Goal: Task Accomplishment & Management: Manage account settings

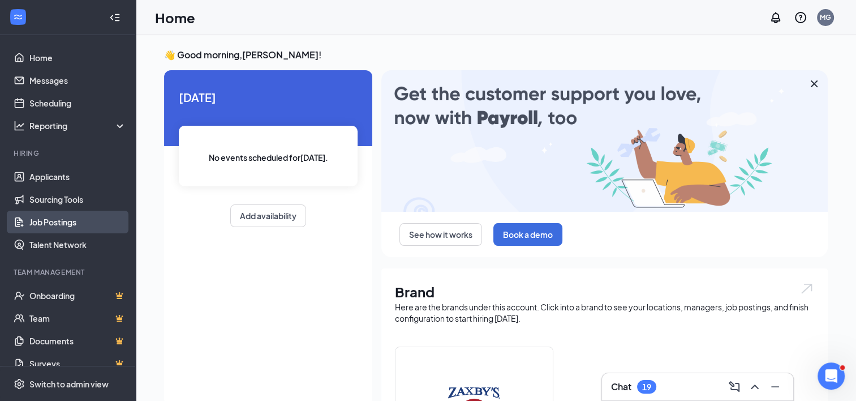
click at [52, 219] on link "Job Postings" at bounding box center [77, 222] width 97 height 23
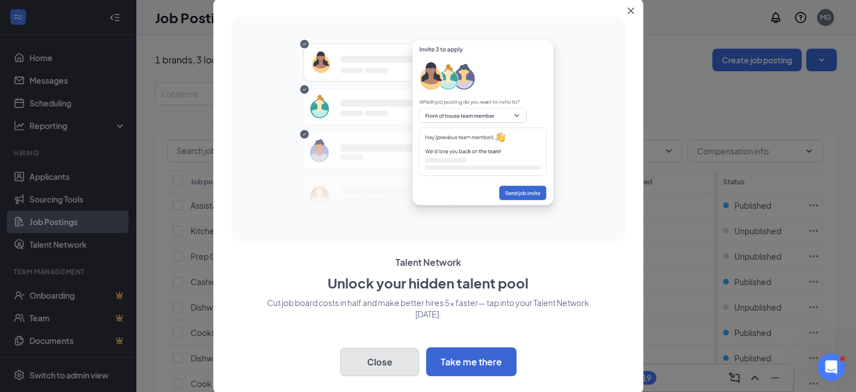
click at [389, 362] on button "Close" at bounding box center [379, 362] width 79 height 28
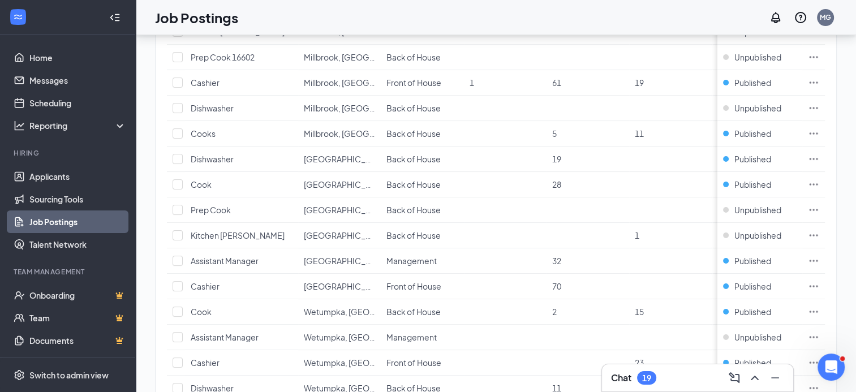
scroll to position [277, 0]
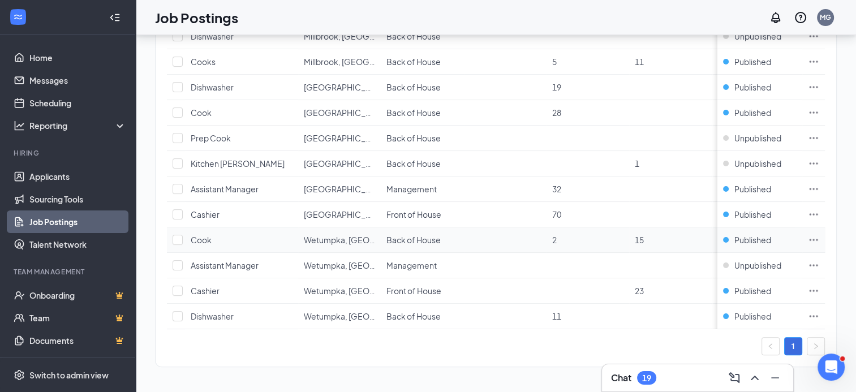
click at [819, 234] on icon "Ellipses" at bounding box center [813, 239] width 11 height 11
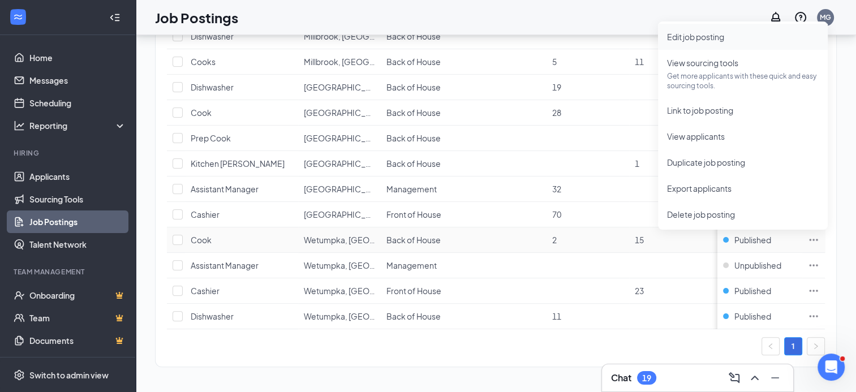
click at [701, 32] on span "Edit job posting" at bounding box center [695, 37] width 57 height 10
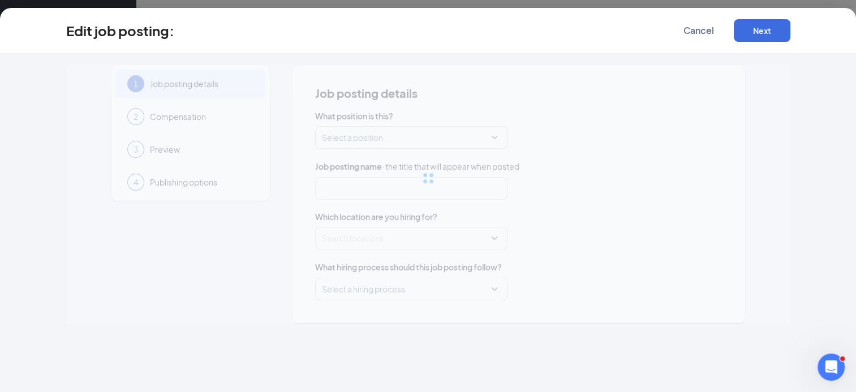
type input "Cook"
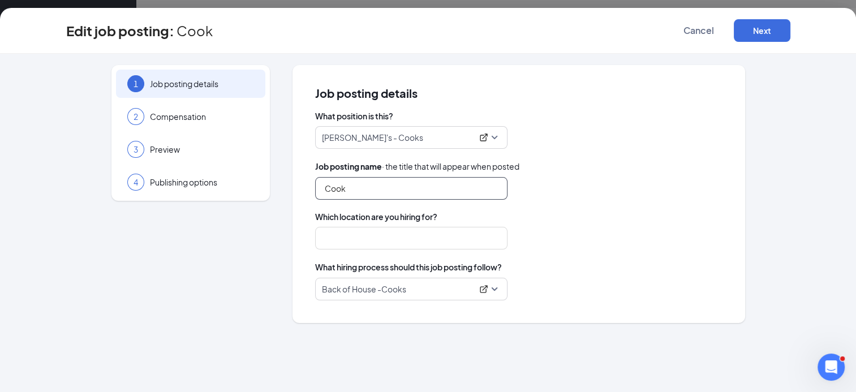
type input "Wetumpka, AL"
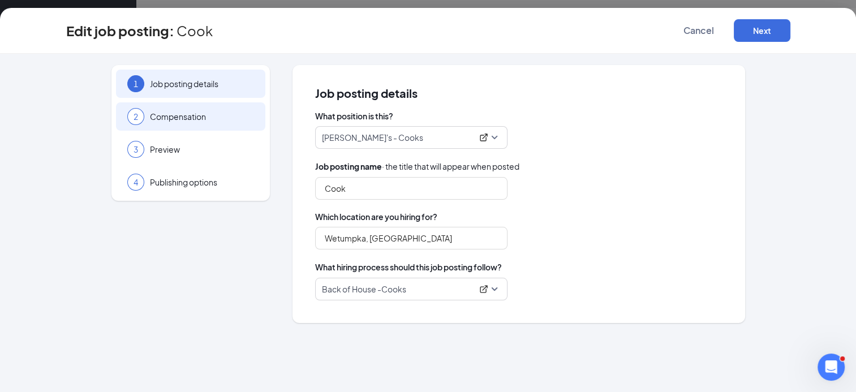
click at [192, 121] on span "Compensation" at bounding box center [202, 116] width 104 height 11
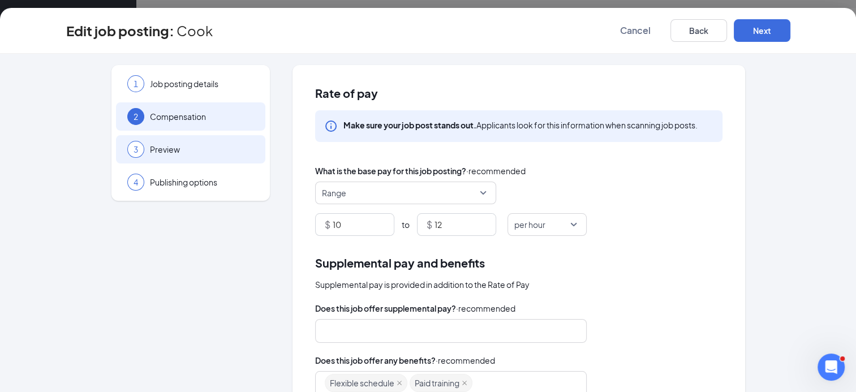
click at [178, 149] on span "Preview" at bounding box center [202, 149] width 104 height 11
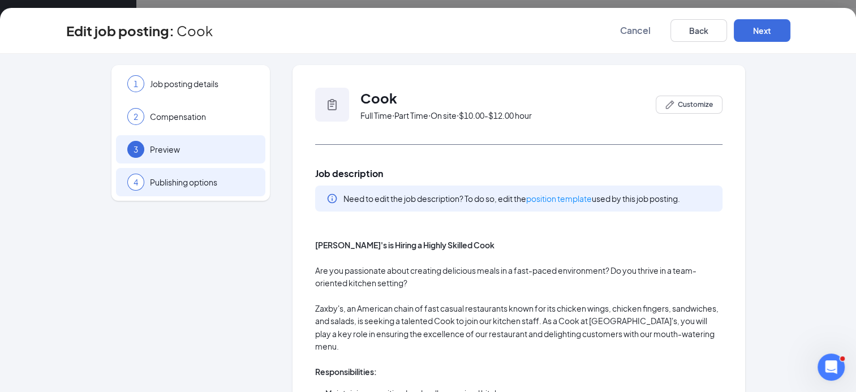
click at [179, 171] on div "4 Publishing options" at bounding box center [190, 182] width 149 height 28
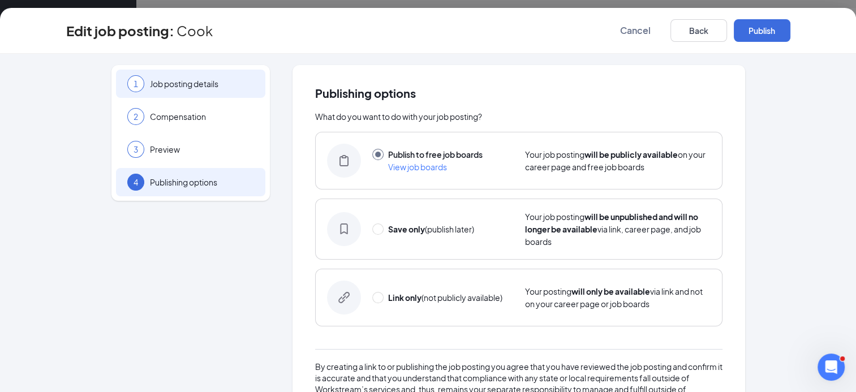
click at [183, 81] on span "Job posting details" at bounding box center [202, 83] width 104 height 11
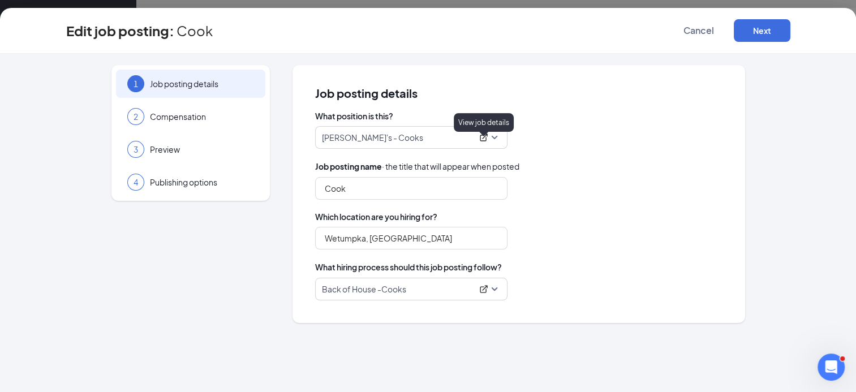
click at [484, 135] on icon "ExternalLink" at bounding box center [483, 137] width 9 height 9
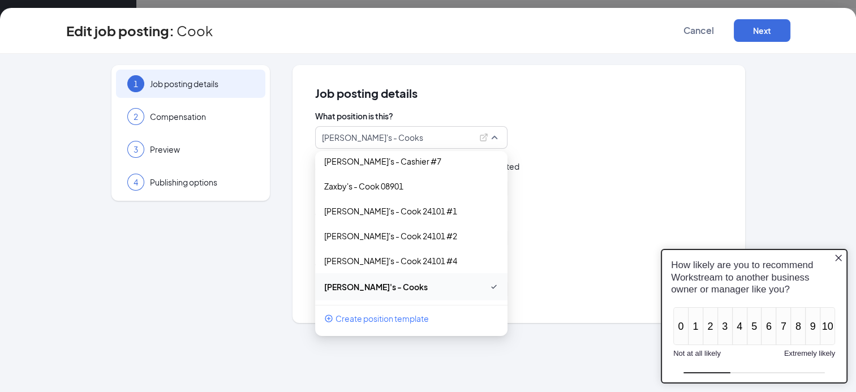
click at [838, 260] on icon "Close button" at bounding box center [838, 257] width 9 height 9
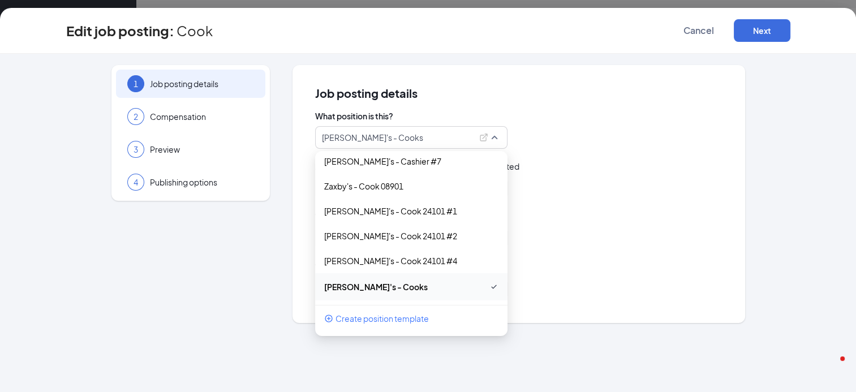
click at [601, 195] on div "Cook" at bounding box center [518, 188] width 407 height 23
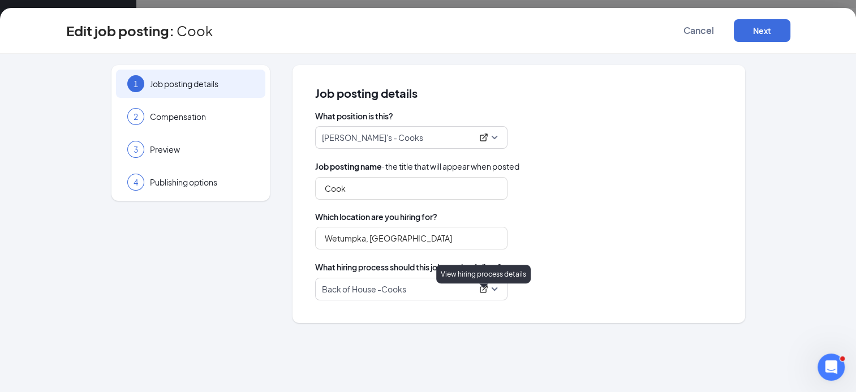
click at [480, 291] on icon "ExternalLink" at bounding box center [483, 288] width 7 height 7
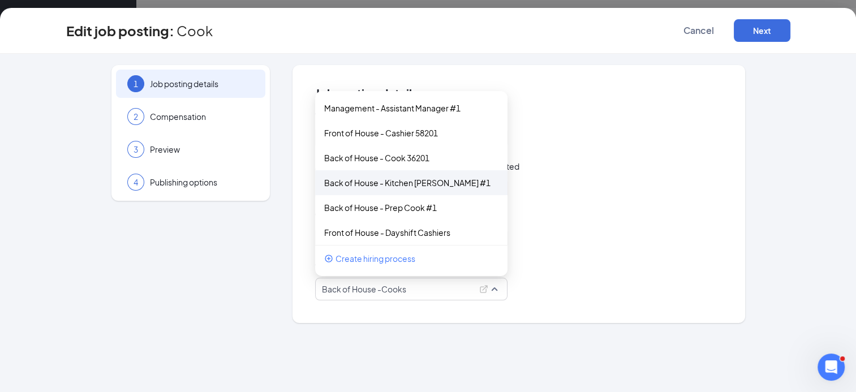
scroll to position [32, 0]
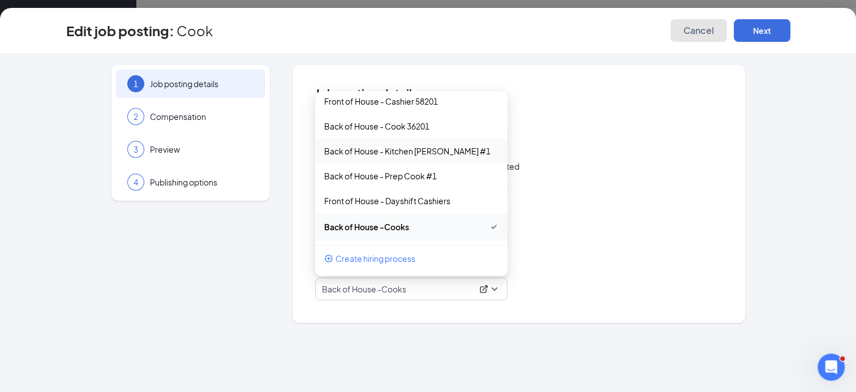
click at [687, 34] on span "Cancel" at bounding box center [699, 30] width 31 height 11
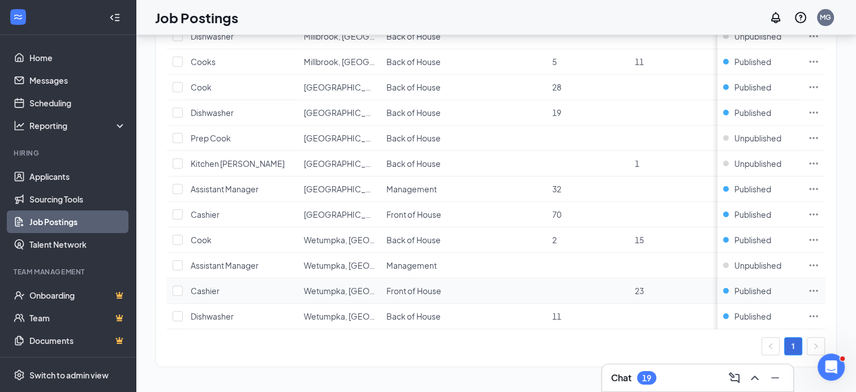
click at [819, 285] on icon "Ellipses" at bounding box center [813, 290] width 11 height 11
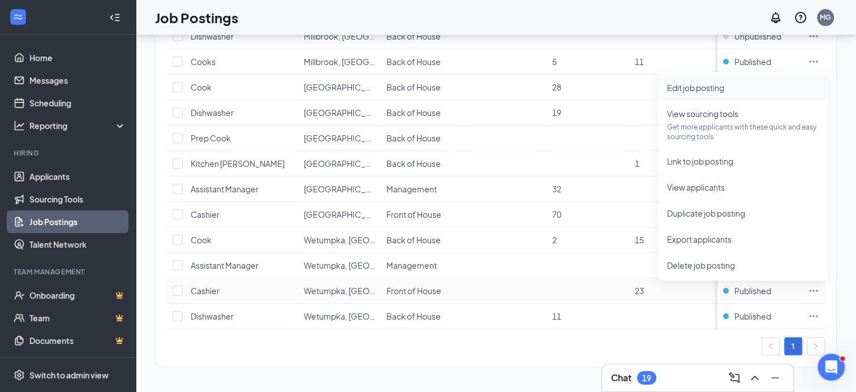
click at [706, 81] on span "Edit job posting" at bounding box center [743, 87] width 152 height 12
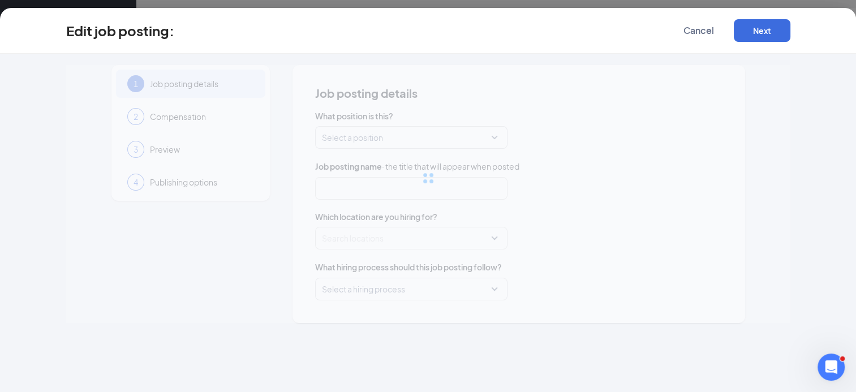
type input "Cashier"
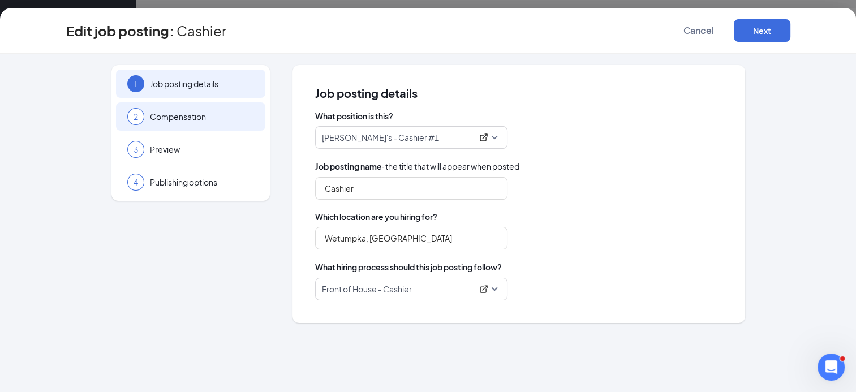
click at [199, 121] on span "Compensation" at bounding box center [202, 116] width 104 height 11
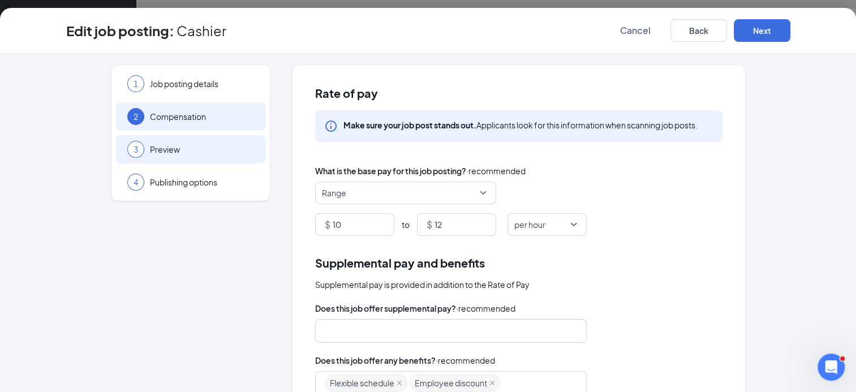
click at [179, 150] on span "Preview" at bounding box center [202, 149] width 104 height 11
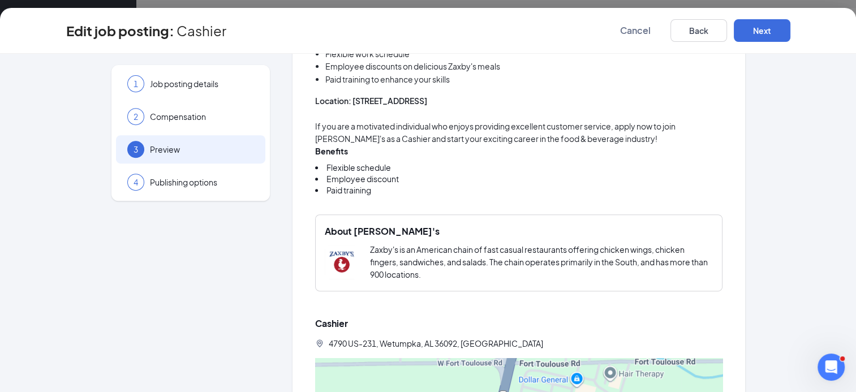
scroll to position [276, 0]
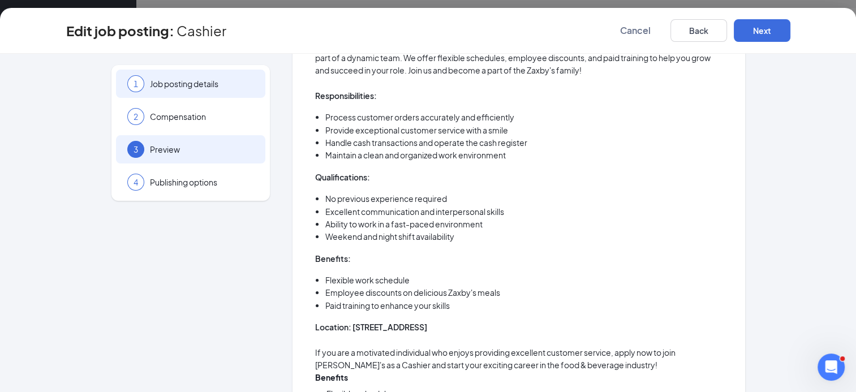
click at [186, 83] on span "Job posting details" at bounding box center [202, 83] width 104 height 11
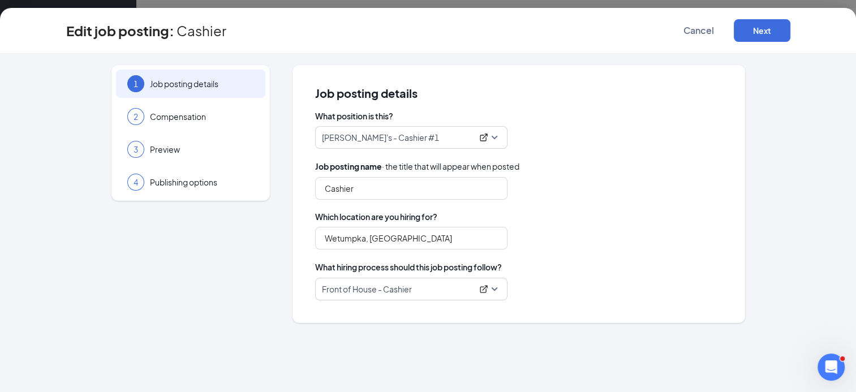
scroll to position [0, 0]
click at [480, 136] on icon "ExternalLink" at bounding box center [483, 137] width 7 height 7
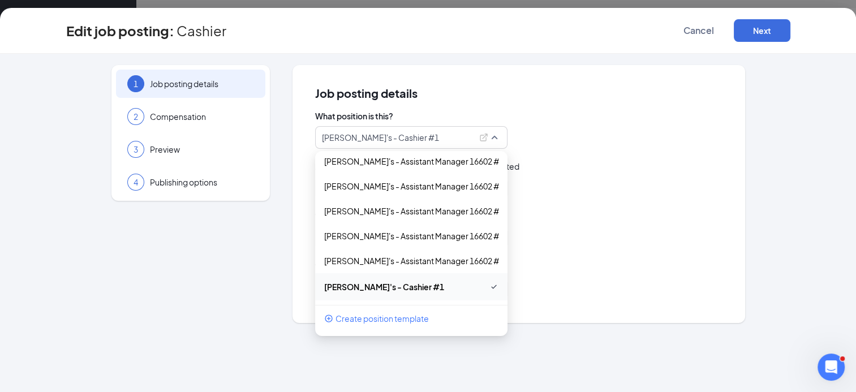
click at [604, 282] on div "Front of House - Cashier" at bounding box center [518, 289] width 407 height 23
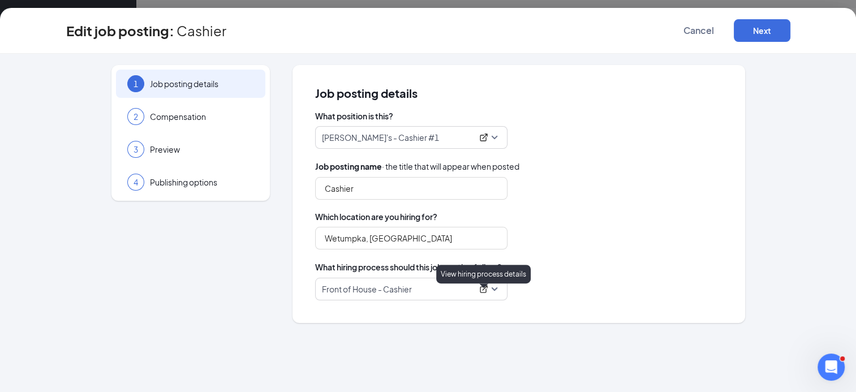
click at [486, 290] on icon "ExternalLink" at bounding box center [483, 288] width 7 height 7
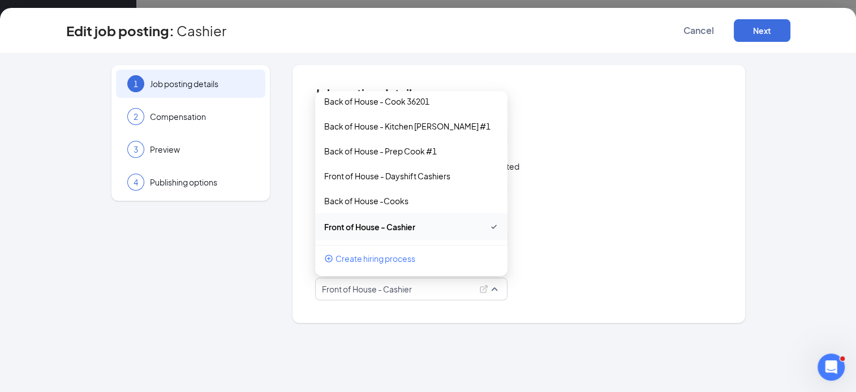
click at [784, 362] on div "1 Job posting details 2 Compensation 3 Preview 4 Publishing options Job posting…" at bounding box center [428, 223] width 856 height 338
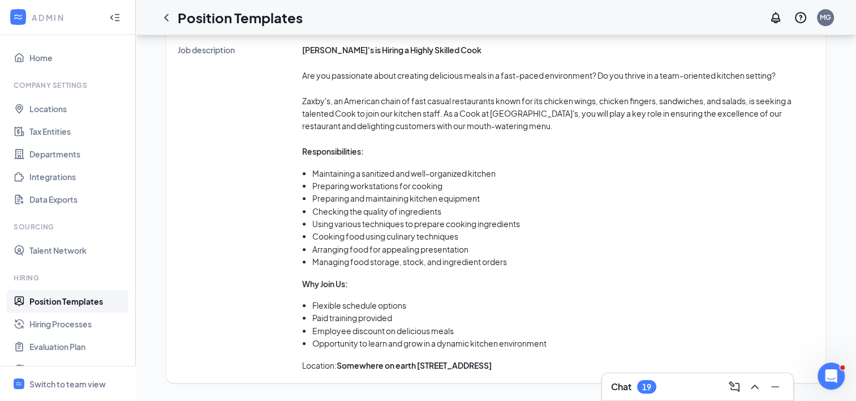
scroll to position [574, 0]
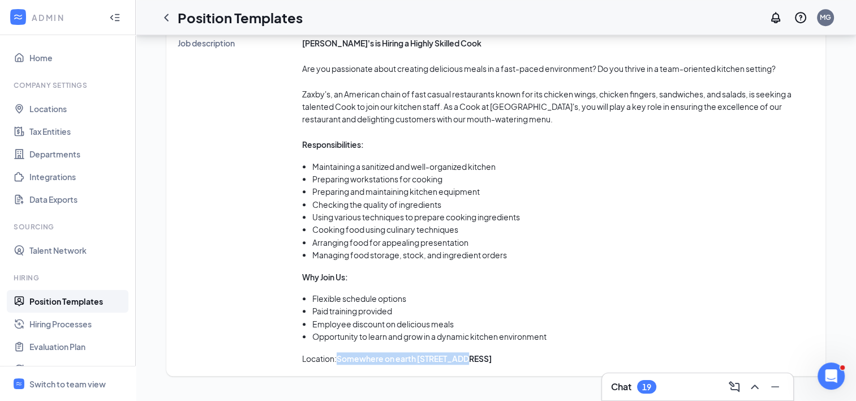
drag, startPoint x: 340, startPoint y: 358, endPoint x: 462, endPoint y: 351, distance: 122.4
click at [462, 352] on p "Location: Somewhere on earth 123 Main St" at bounding box center [558, 358] width 512 height 12
drag, startPoint x: 462, startPoint y: 351, endPoint x: 594, endPoint y: 326, distance: 134.3
click at [594, 326] on li "Employee discount on delicious meals" at bounding box center [563, 323] width 502 height 12
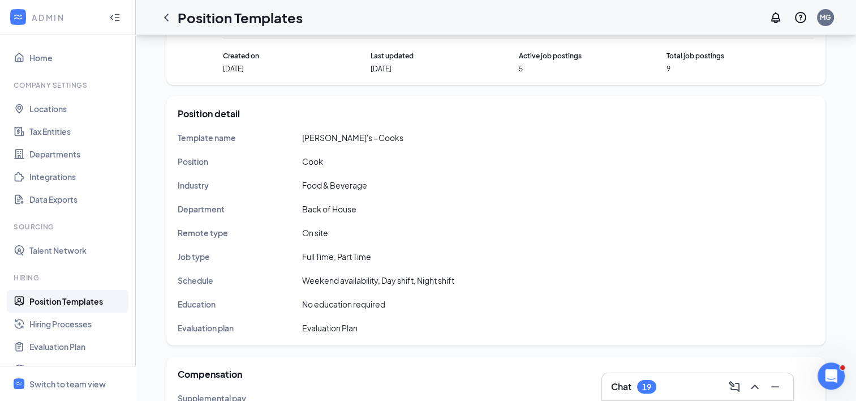
scroll to position [0, 0]
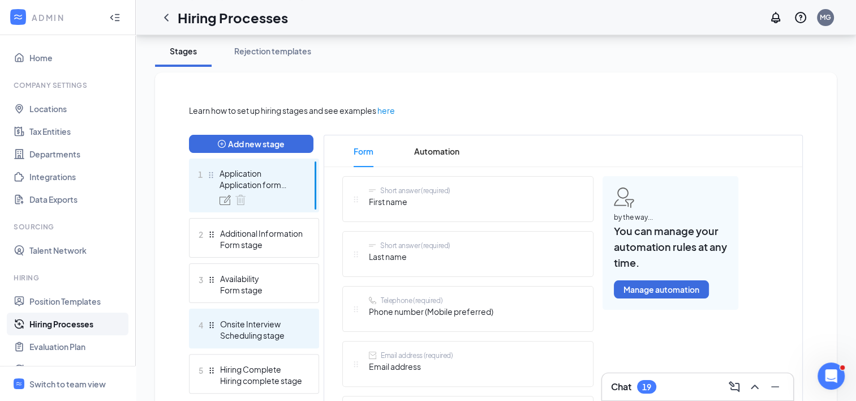
scroll to position [243, 0]
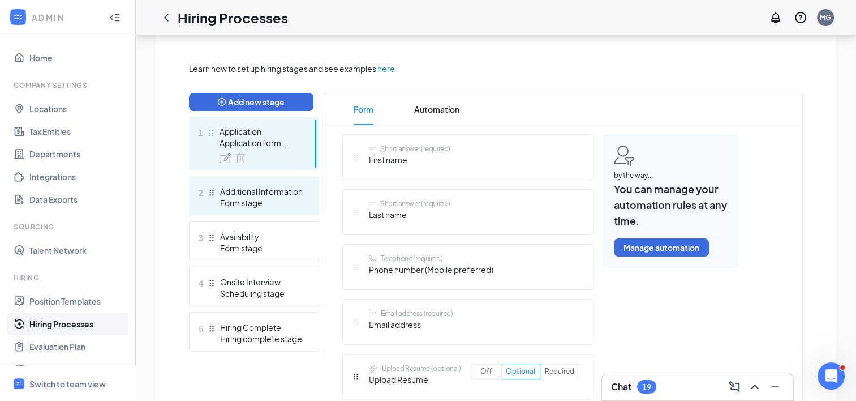
click at [265, 195] on div "Additional Information" at bounding box center [261, 191] width 83 height 11
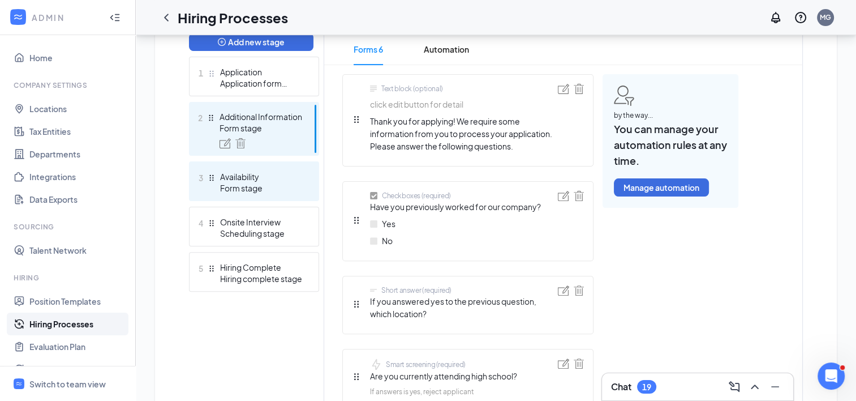
click at [267, 173] on div "Availability" at bounding box center [261, 176] width 83 height 11
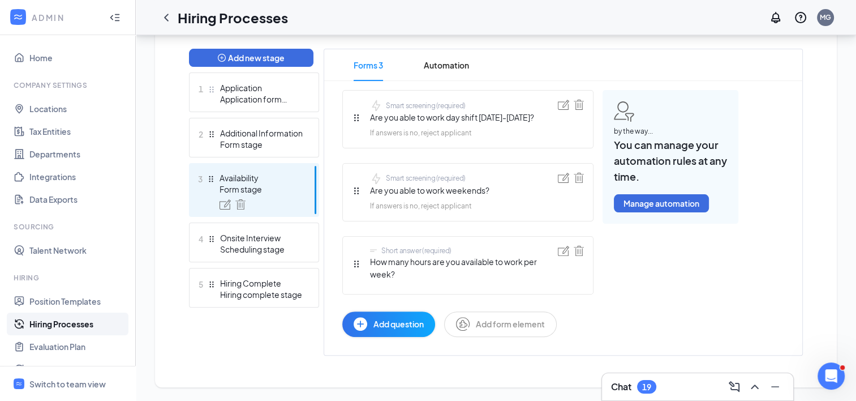
scroll to position [286, 0]
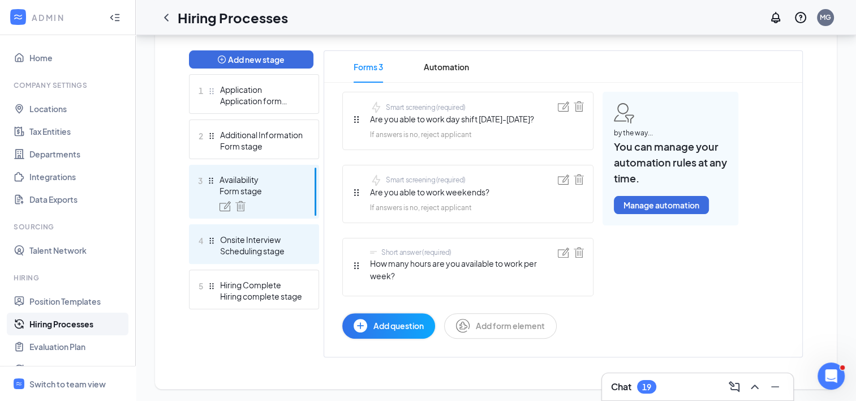
click at [272, 245] on div "Scheduling stage" at bounding box center [261, 250] width 83 height 11
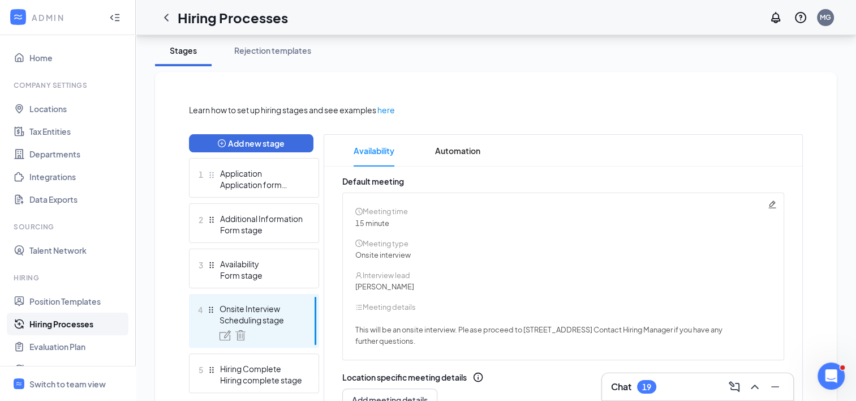
scroll to position [20, 0]
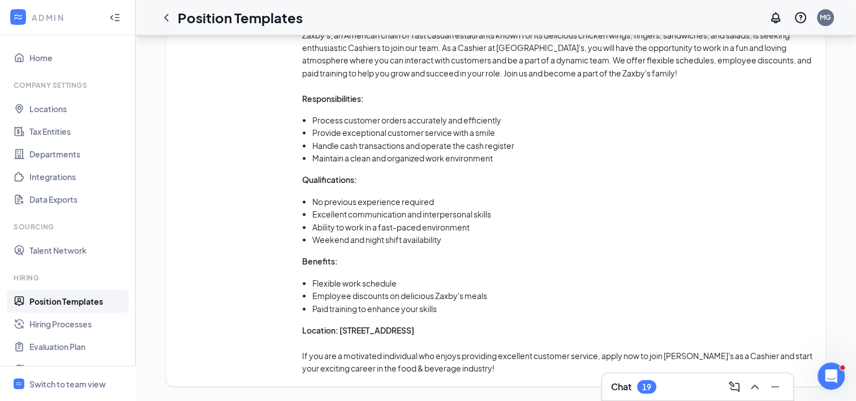
scroll to position [643, 0]
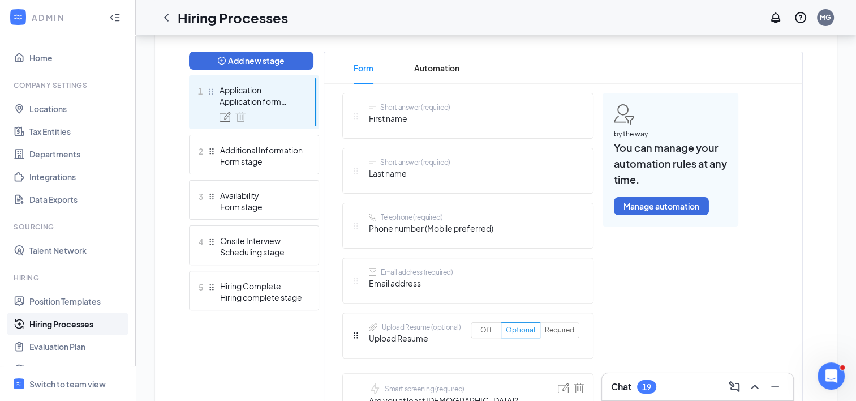
scroll to position [412, 0]
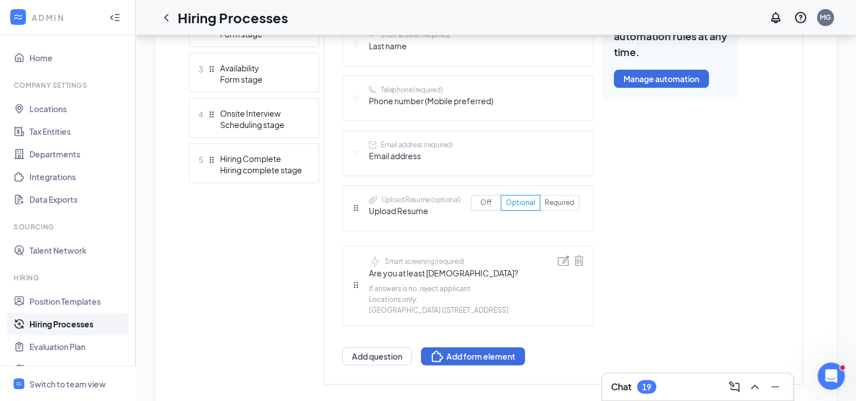
drag, startPoint x: 368, startPoint y: 309, endPoint x: 520, endPoint y: 311, distance: 151.7
click at [520, 311] on div "Smart screening (required) Are you at least [DEMOGRAPHIC_DATA]? If answers is n…" at bounding box center [467, 286] width 251 height 80
drag, startPoint x: 520, startPoint y: 311, endPoint x: 523, endPoint y: 319, distance: 8.6
click at [532, 317] on div "Smart screening (required) Are you at least [DEMOGRAPHIC_DATA]? If answers is n…" at bounding box center [467, 286] width 251 height 80
click at [244, 108] on div "Onsite Interview" at bounding box center [261, 113] width 83 height 11
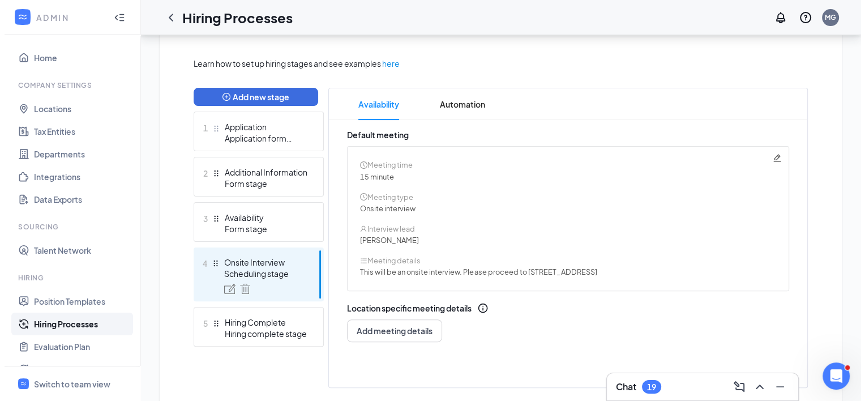
scroll to position [224, 0]
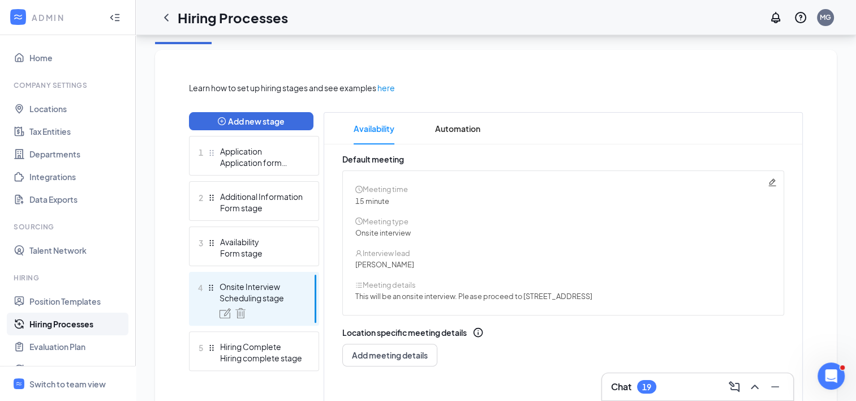
click at [771, 183] on icon "Pencil" at bounding box center [772, 181] width 7 height 7
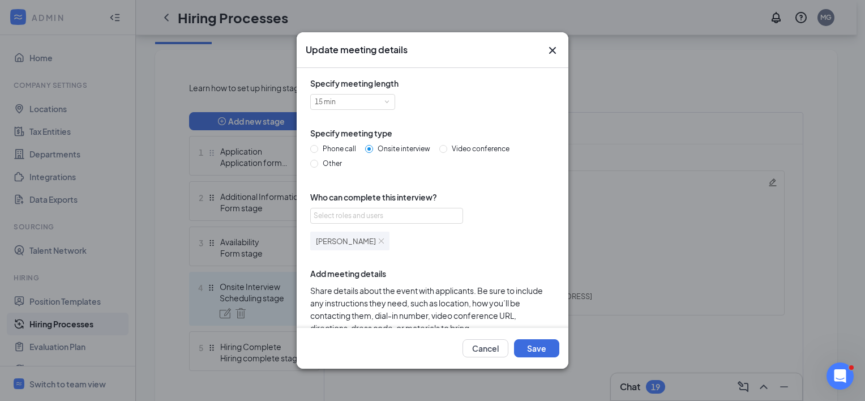
click at [379, 241] on img at bounding box center [381, 240] width 5 height 5
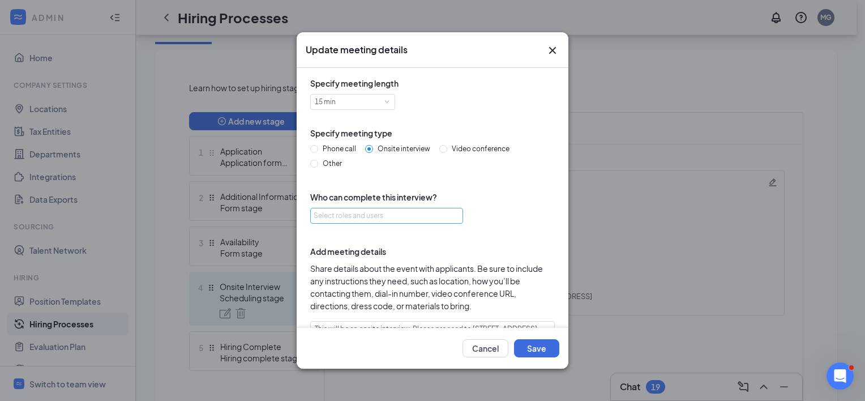
click at [350, 217] on div "Select roles and users" at bounding box center [384, 215] width 140 height 11
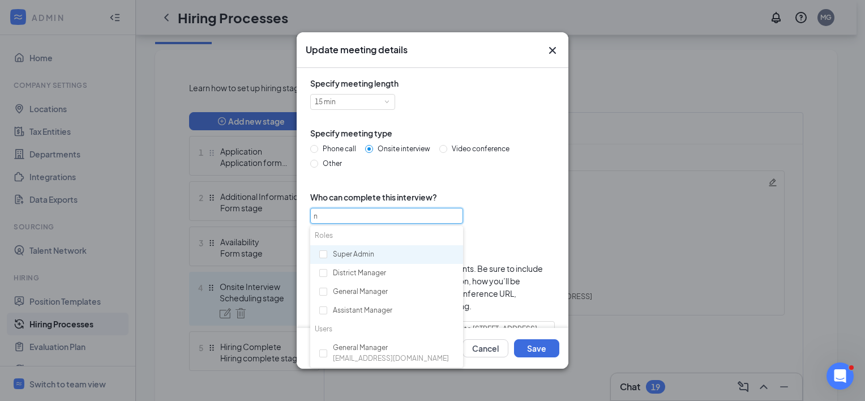
type input "ni"
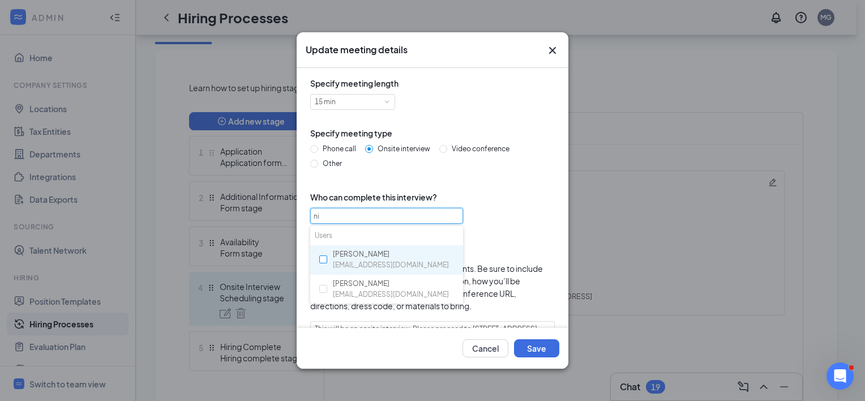
click at [320, 260] on input "checkbox" at bounding box center [323, 259] width 8 height 8
checkbox input "true"
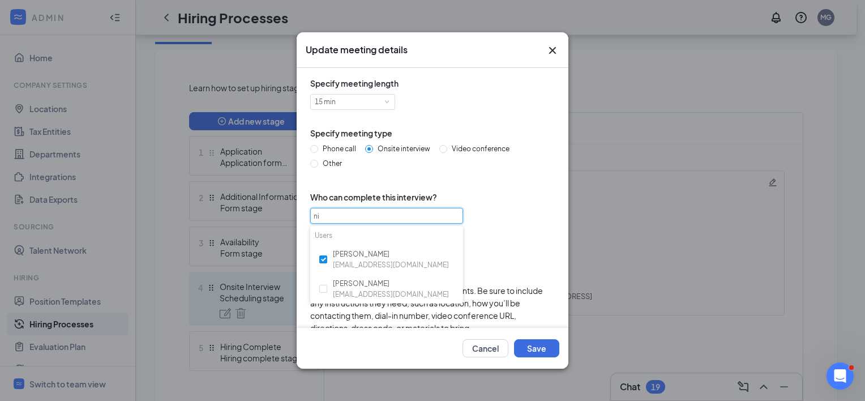
type input "ni"
click at [530, 262] on div "Specify meeting length 15 min Specify meeting type Phone call Onsite interview …" at bounding box center [433, 250] width 254 height 347
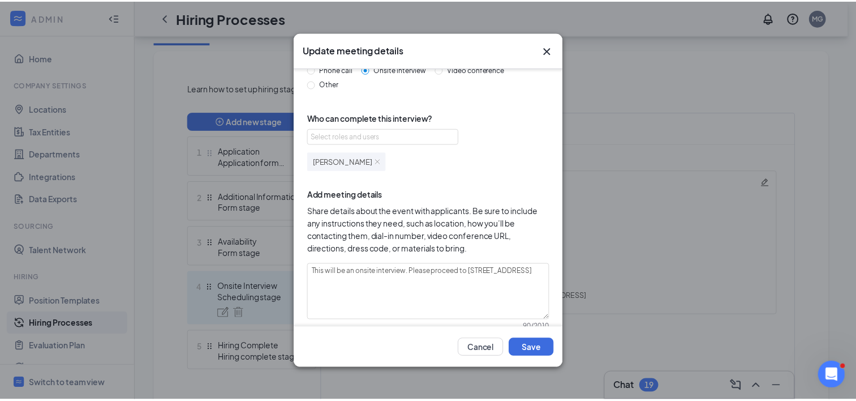
scroll to position [105, 0]
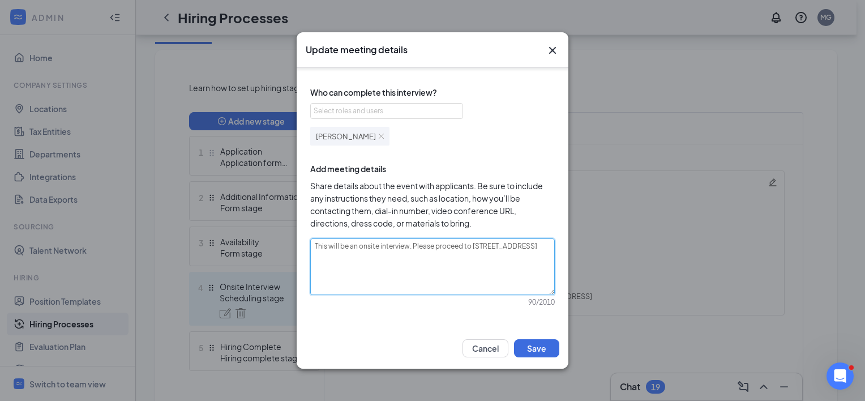
drag, startPoint x: 471, startPoint y: 246, endPoint x: 532, endPoint y: 256, distance: 61.3
click at [532, 256] on textarea "This will be an onsite interview. Please proceed to [STREET_ADDRESS]" at bounding box center [432, 266] width 244 height 57
type textarea "This will be an onsite interview. Please proceed to 4"
type textarea "This will be an onsite interview. Please proceed to 47"
type textarea "This will be an onsite interview. Please proceed to 479"
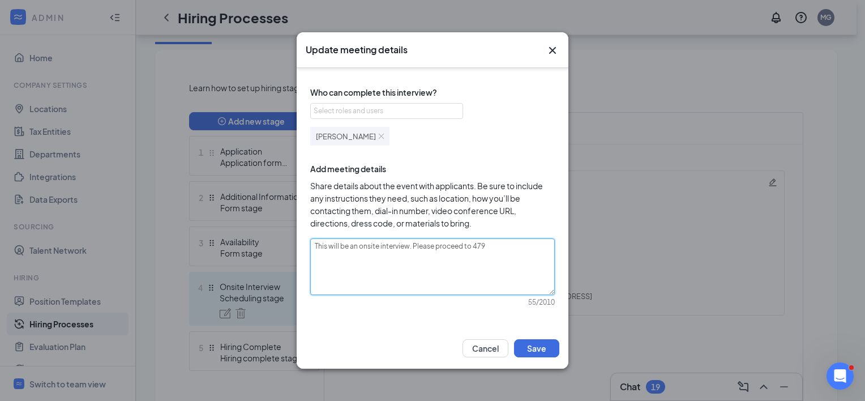
type textarea "This will be an onsite interview. Please proceed to 4790"
type textarea "This will be an onsite interview. Please proceed to 4790 US"
type textarea "This will be an onsite interview. Please proceed to 4790 US H"
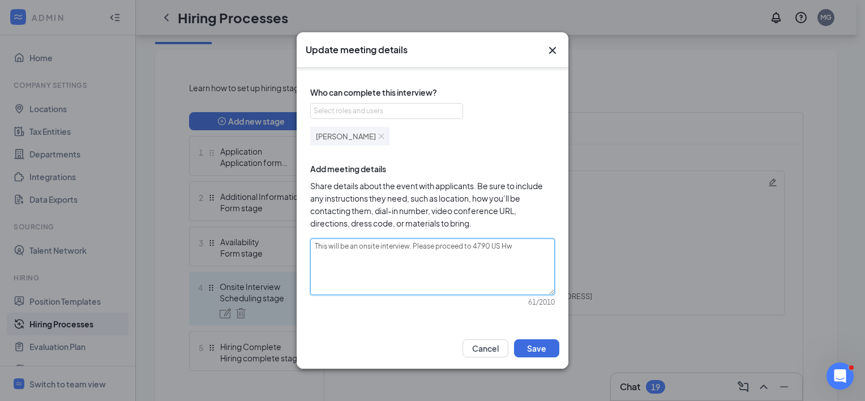
type textarea "This will be an onsite interview. Please proceed to [STREET_ADDRESS]"
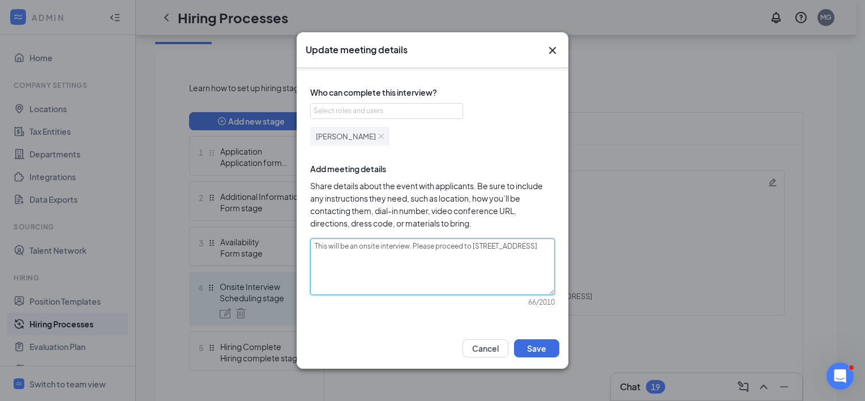
type textarea "This will be an onsite interview. Please proceed to [STREET_ADDRESS],"
type textarea "This will be an onsite interview. Please proceed to [STREET_ADDRESS]"
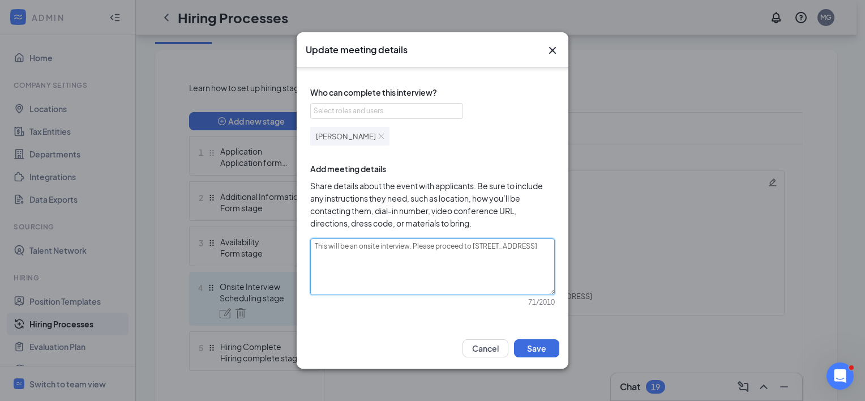
type textarea "This will be an onsite interview. Please proceed to [STREET_ADDRESS]"
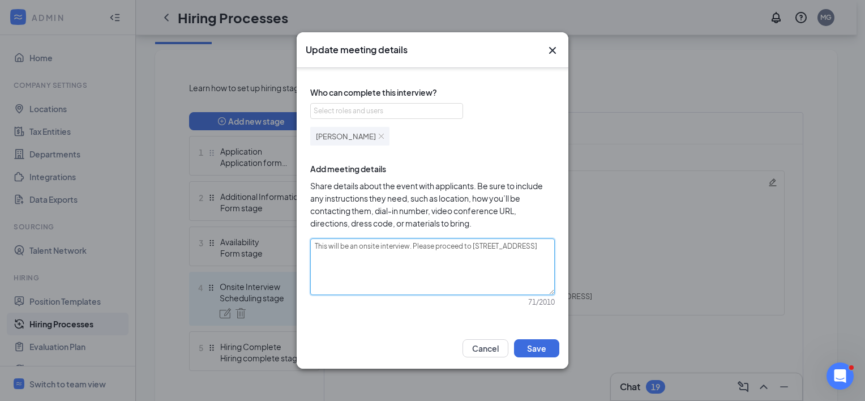
type textarea "This will be an onsite interview. Please proceed to [STREET_ADDRESS]"
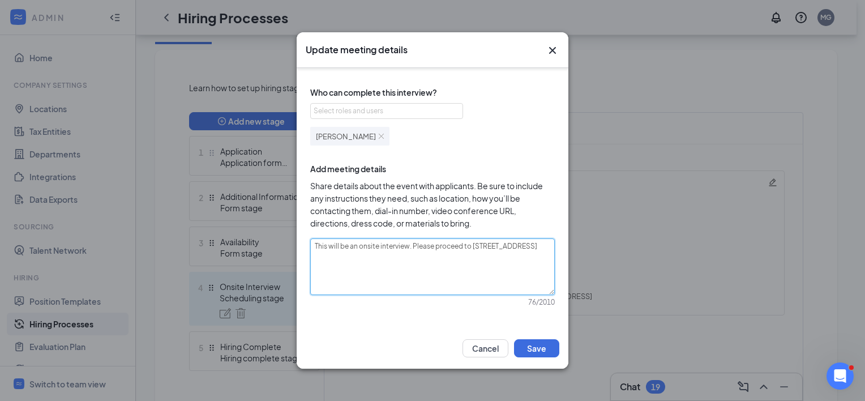
type textarea "This will be an onsite interview. Please proceed to [STREET_ADDRESS]"
type textarea "This will be an onsite interview. Please proceed to [STREET_ADDRESS],"
type textarea "This will be an onsite interview. Please proceed to [STREET_ADDRESS]"
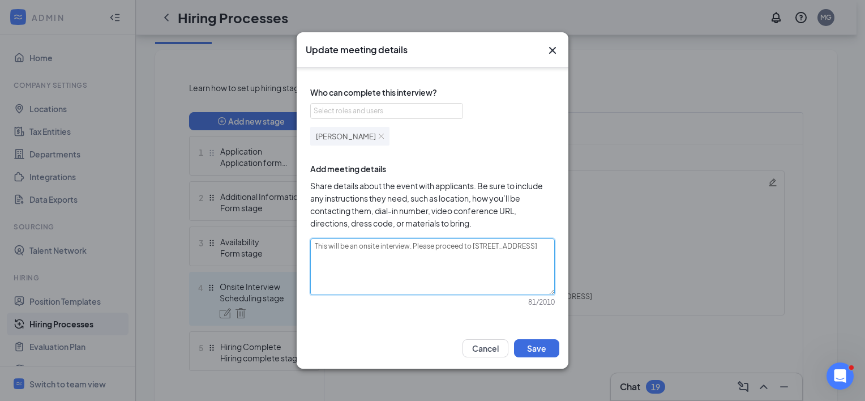
type textarea "This will be an onsite interview. Please proceed to [STREET_ADDRESS]"
type textarea "This will be an onsite interview. Please proceed to [STREET_ADDRESS] P"
type textarea "This will be an onsite interview. Please proceed to [STREET_ADDRESS] Pl"
type textarea "This will be an onsite interview. Please proceed to [STREET_ADDRESS] [GEOGRAPHI…"
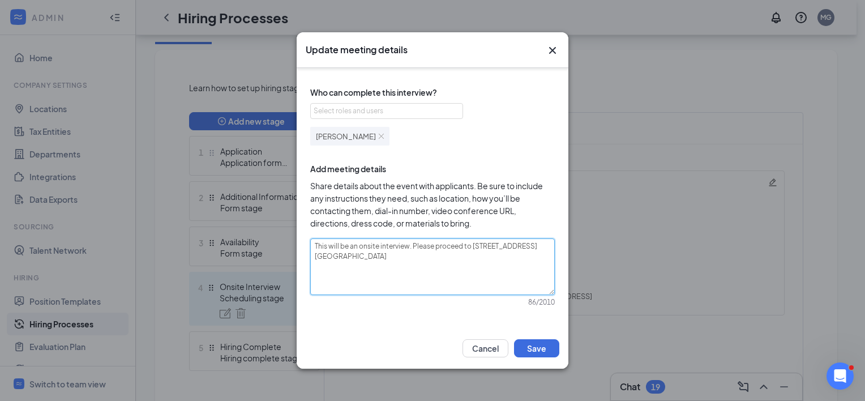
type textarea "This will be an onsite interview. Please proceed to [STREET_ADDRESS] Pleas"
type textarea "This will be an onsite interview. Please proceed to [STREET_ADDRESS] Please"
type textarea "This will be an onsite interview. Please proceed to [STREET_ADDRESS] Please c"
type textarea "This will be an onsite interview. Please proceed to [STREET_ADDRESS] Please ca"
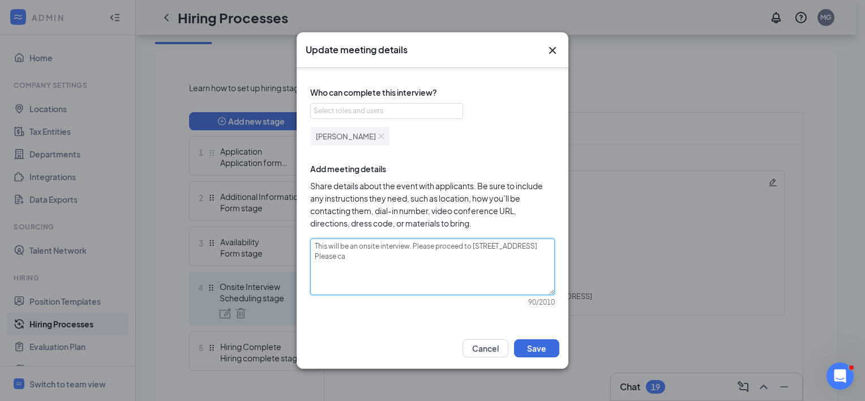
type textarea "This will be an onsite interview. Please proceed to [STREET_ADDRESS] Please cal"
type textarea "This will be an onsite interview. Please proceed to [STREET_ADDRESS] Please call"
type textarea "This will be an onsite interview. Please proceed to [STREET_ADDRESS] Please cal…"
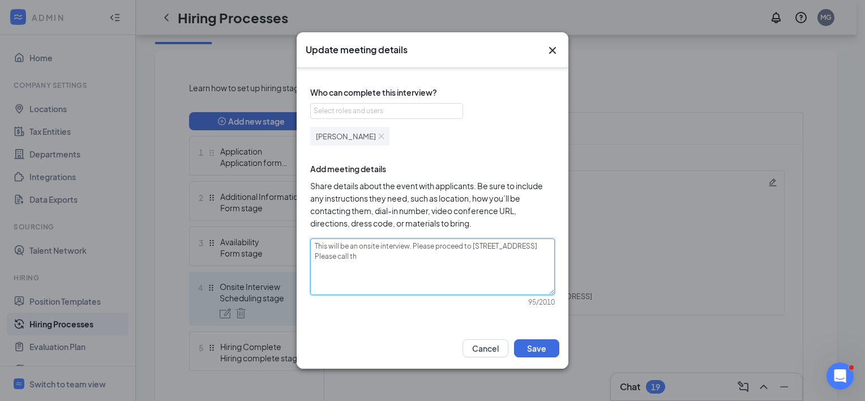
type textarea "This will be an onsite interview. Please proceed to [STREET_ADDRESS] Please cal…"
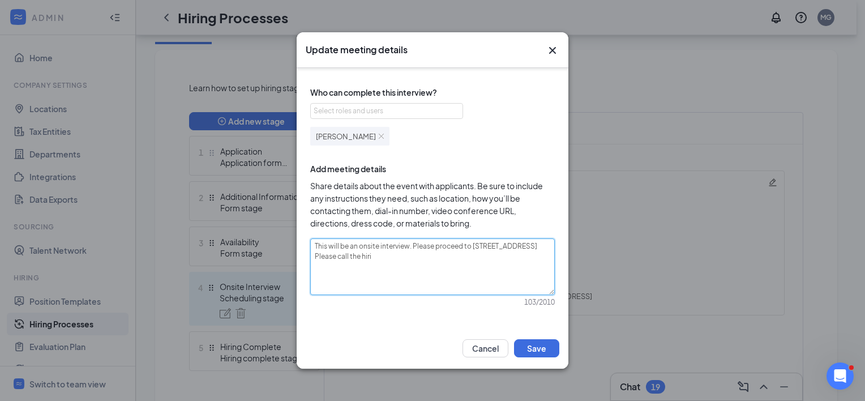
type textarea "This will be an onsite interview. Please proceed to [STREET_ADDRESS] Please cal…"
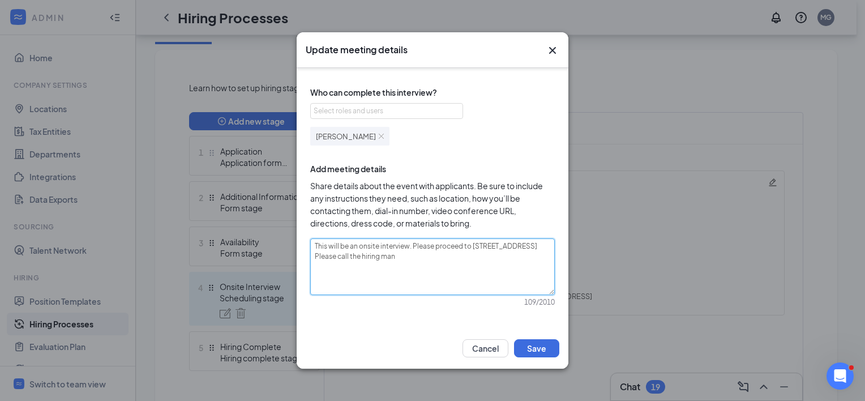
type textarea "This will be an onsite interview. Please proceed to [STREET_ADDRESS] Please cal…"
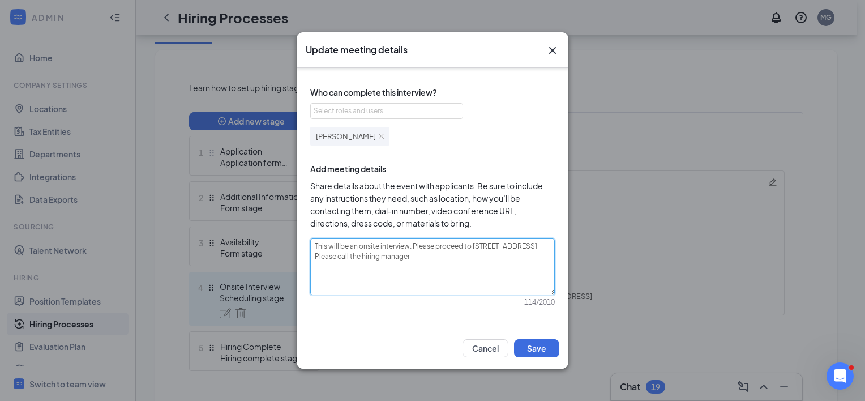
type textarea "This will be an onsite interview. Please proceed to [STREET_ADDRESS] Please cal…"
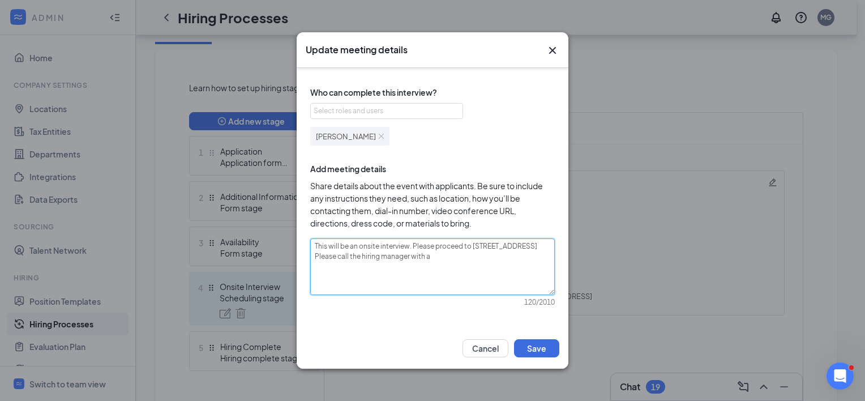
type textarea "This will be an onsite interview. Please proceed to [STREET_ADDRESS] Please cal…"
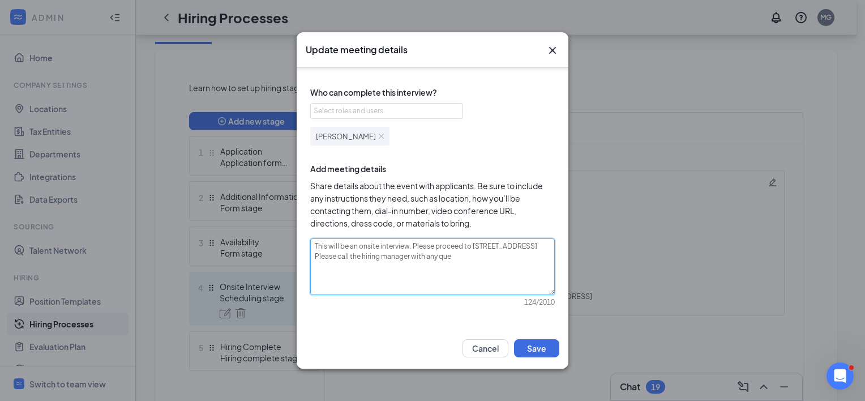
type textarea "This will be an onsite interview. Please proceed to [STREET_ADDRESS] Please cal…"
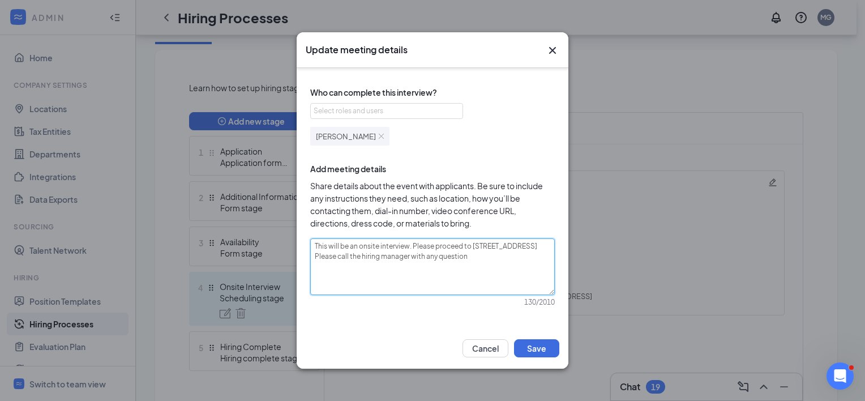
type textarea "This will be an onsite interview. Please proceed to [STREET_ADDRESS] Please cal…"
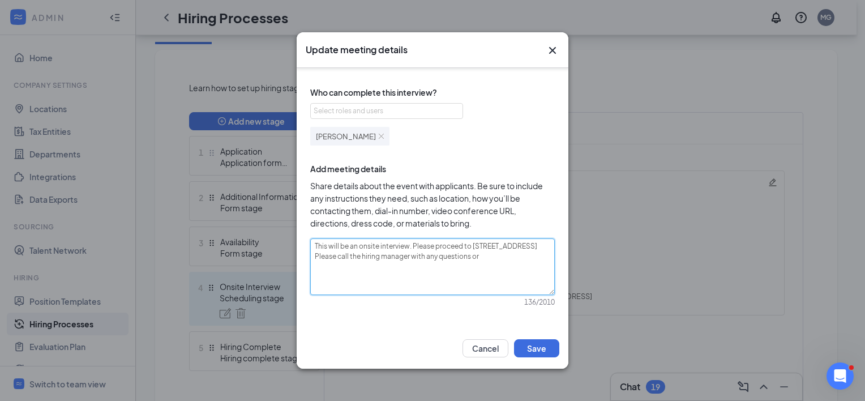
type textarea "This will be an onsite interview. Please proceed to [STREET_ADDRESS] Please cal…"
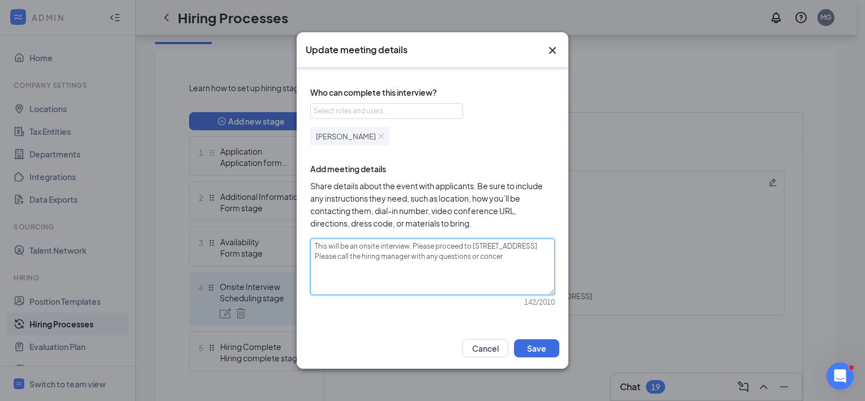
type textarea "This will be an onsite interview. Please proceed to [STREET_ADDRESS] Please cal…"
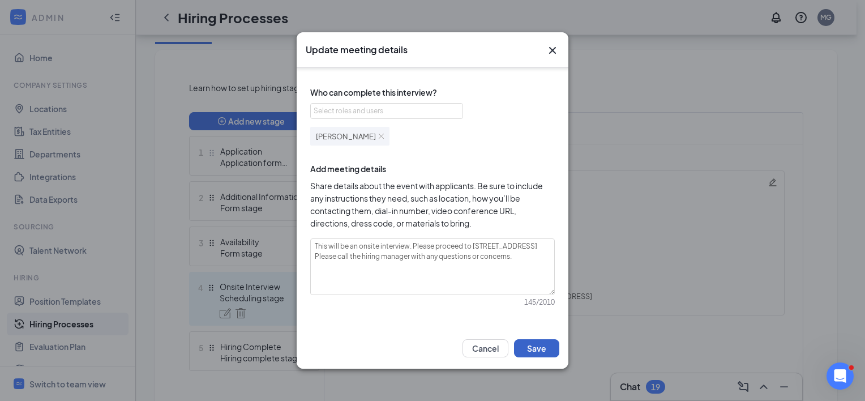
click at [543, 348] on button "Save" at bounding box center [536, 348] width 45 height 18
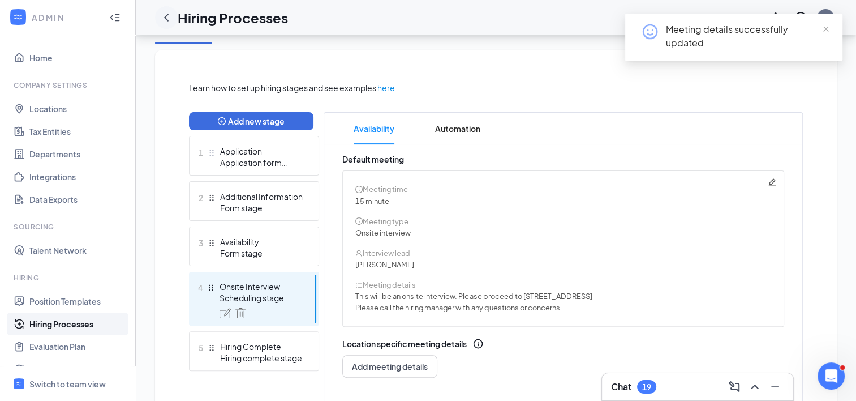
click at [168, 18] on icon "ChevronLeft" at bounding box center [167, 18] width 14 height 14
